Goal: Check status: Check status

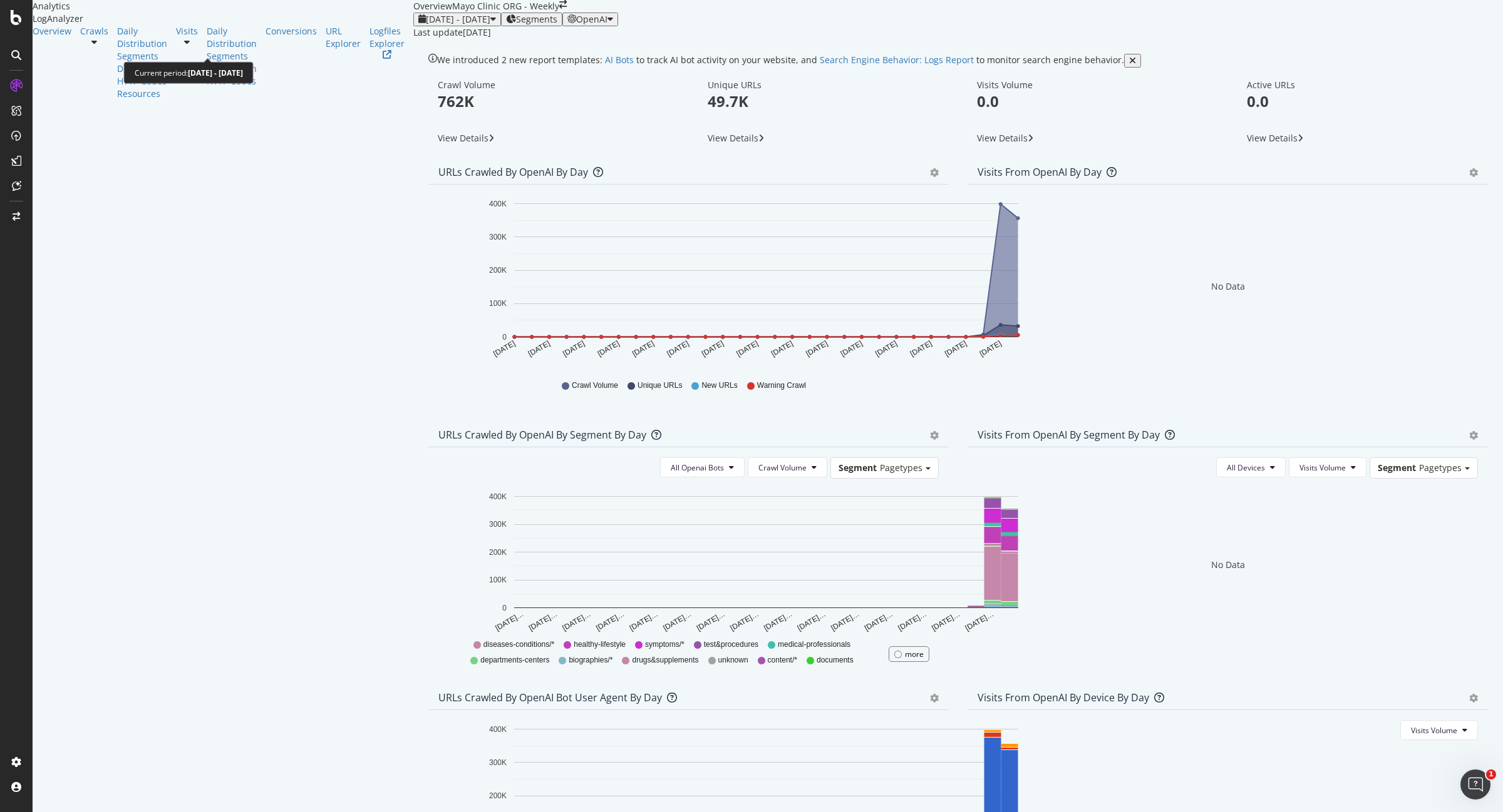
click at [426, 25] on span "[DATE] - [DATE]" at bounding box center [458, 19] width 64 height 12
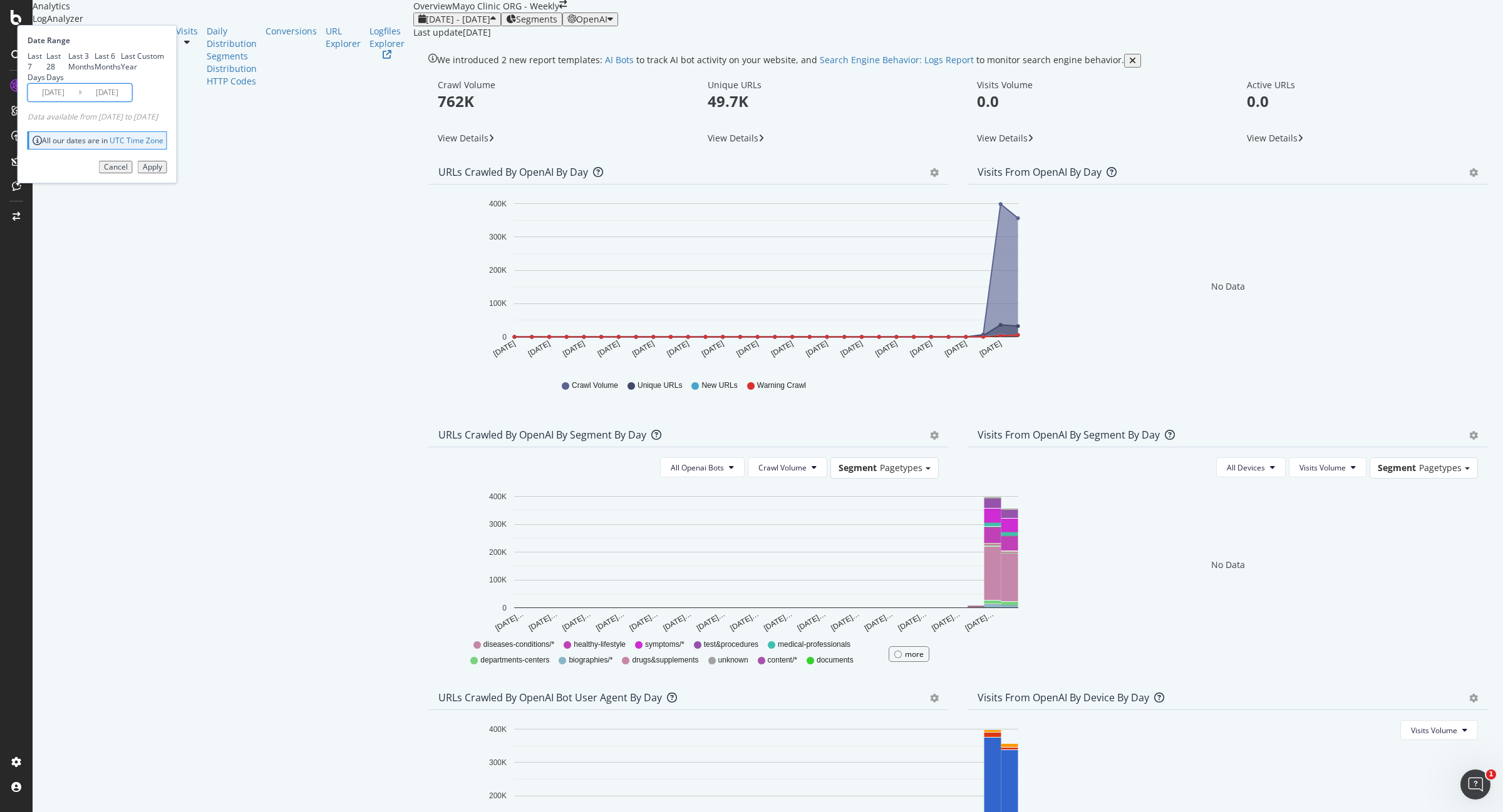
click at [78, 101] on input "2025/07/18" at bounding box center [53, 92] width 50 height 18
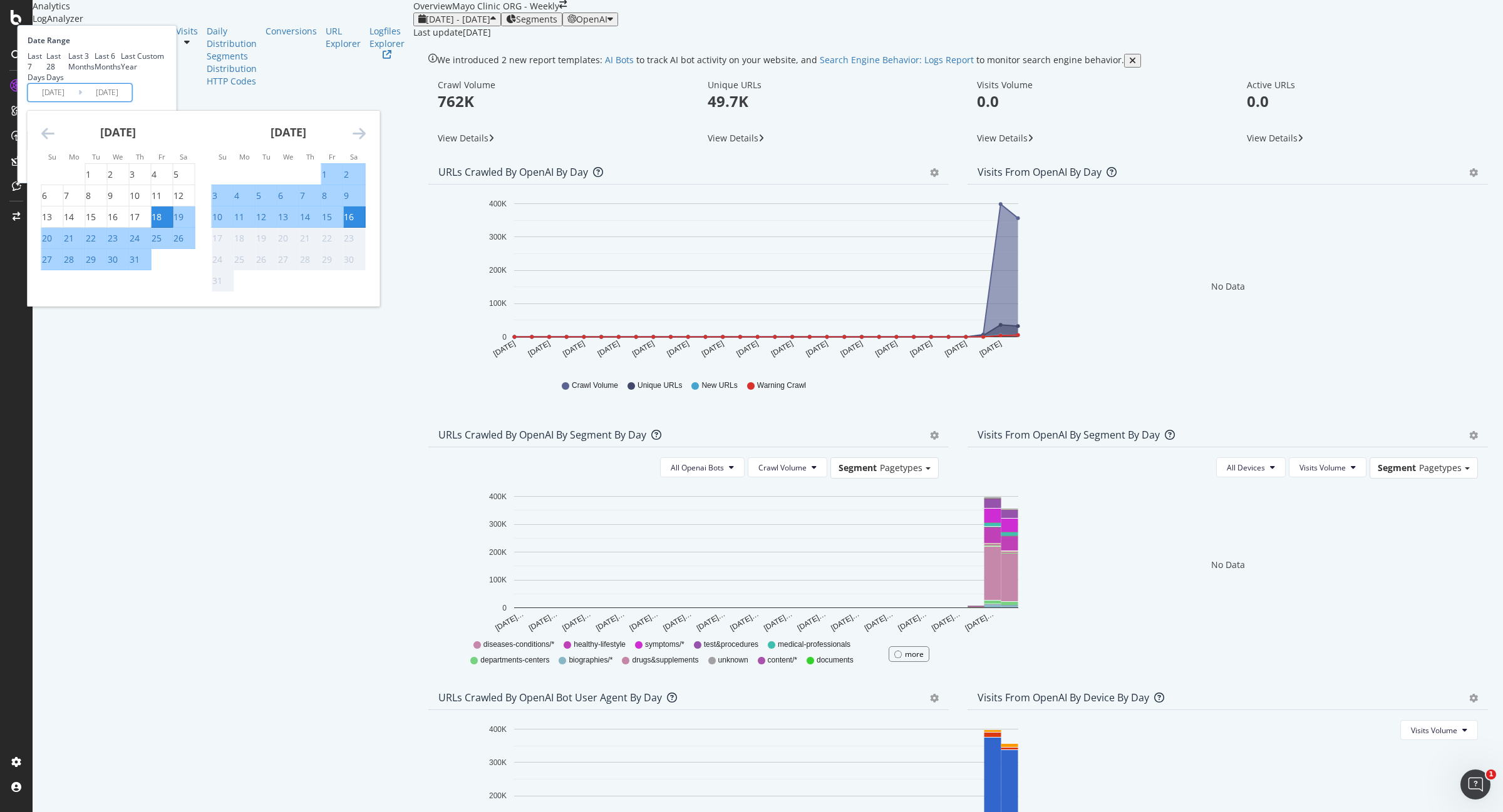
click at [327, 181] on div "1" at bounding box center [324, 175] width 5 height 12
type input "2025/08/01"
click at [164, 83] on div "Last 7 Days Last 28 Days Last 3 Months Last 6 Months Last Year Custom" at bounding box center [96, 67] width 136 height 32
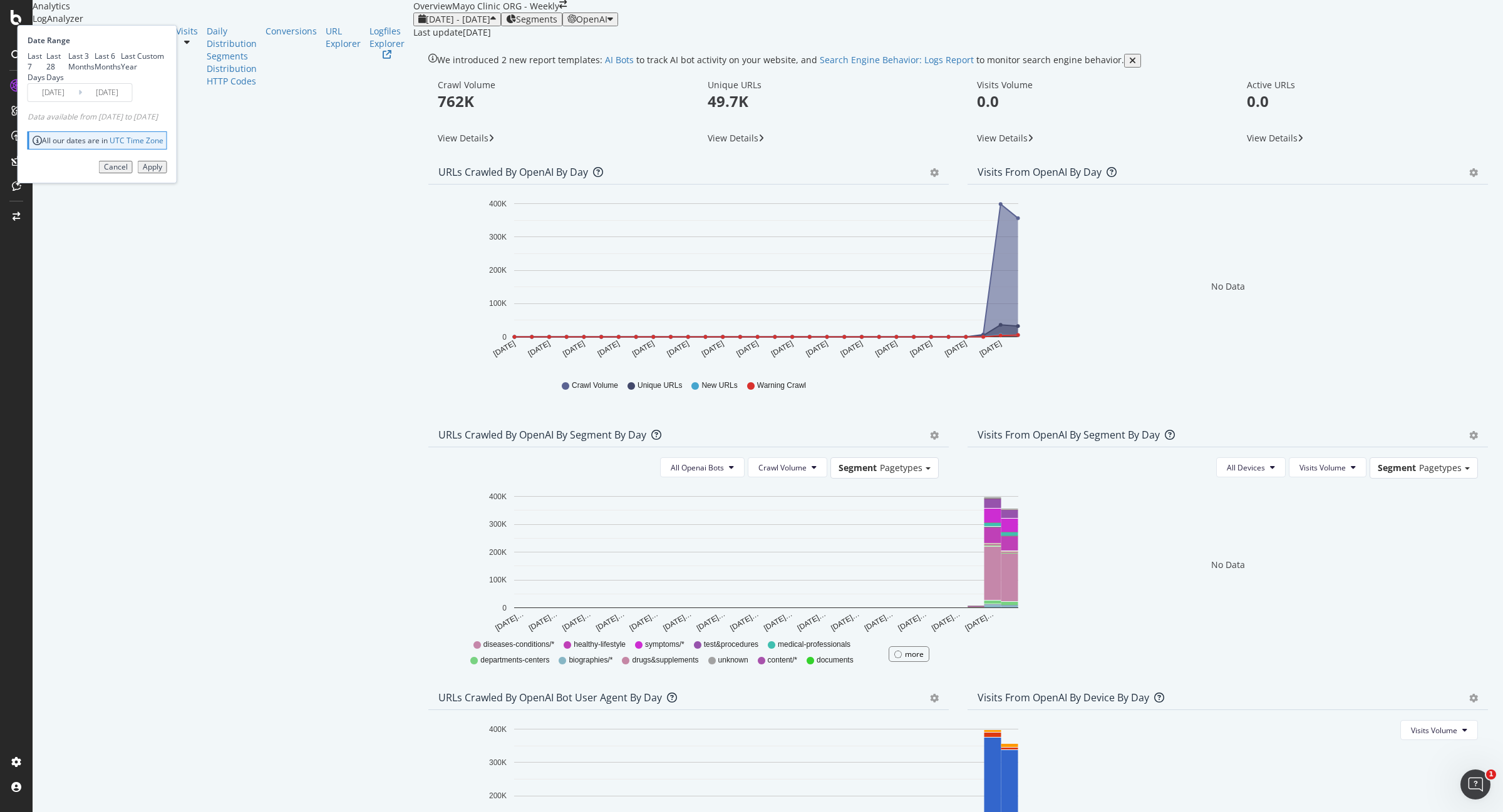
click at [167, 173] on button "Apply" at bounding box center [153, 167] width 29 height 12
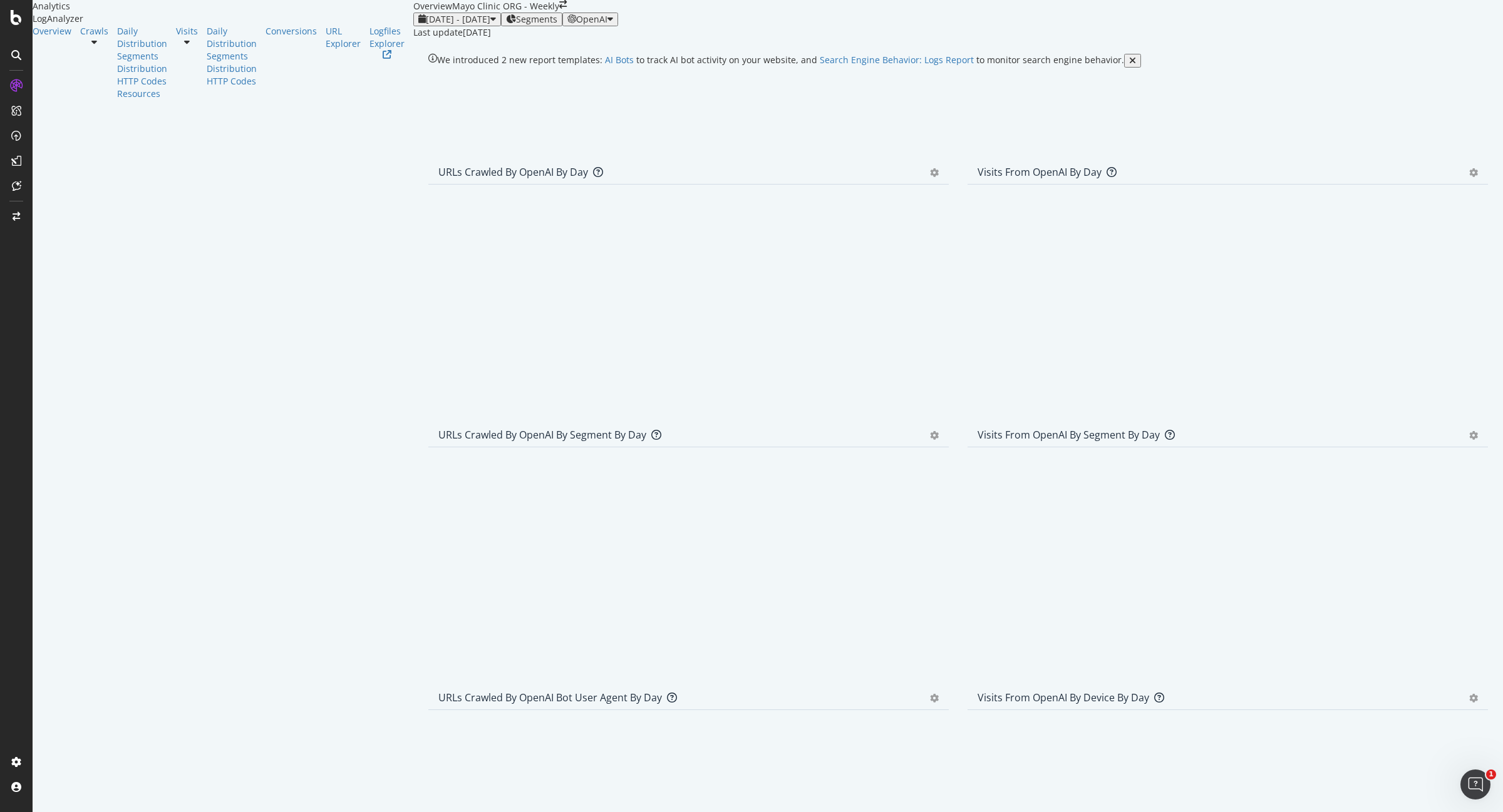
click at [438, 195] on div at bounding box center [688, 195] width 500 height 0
